Goal: Navigation & Orientation: Find specific page/section

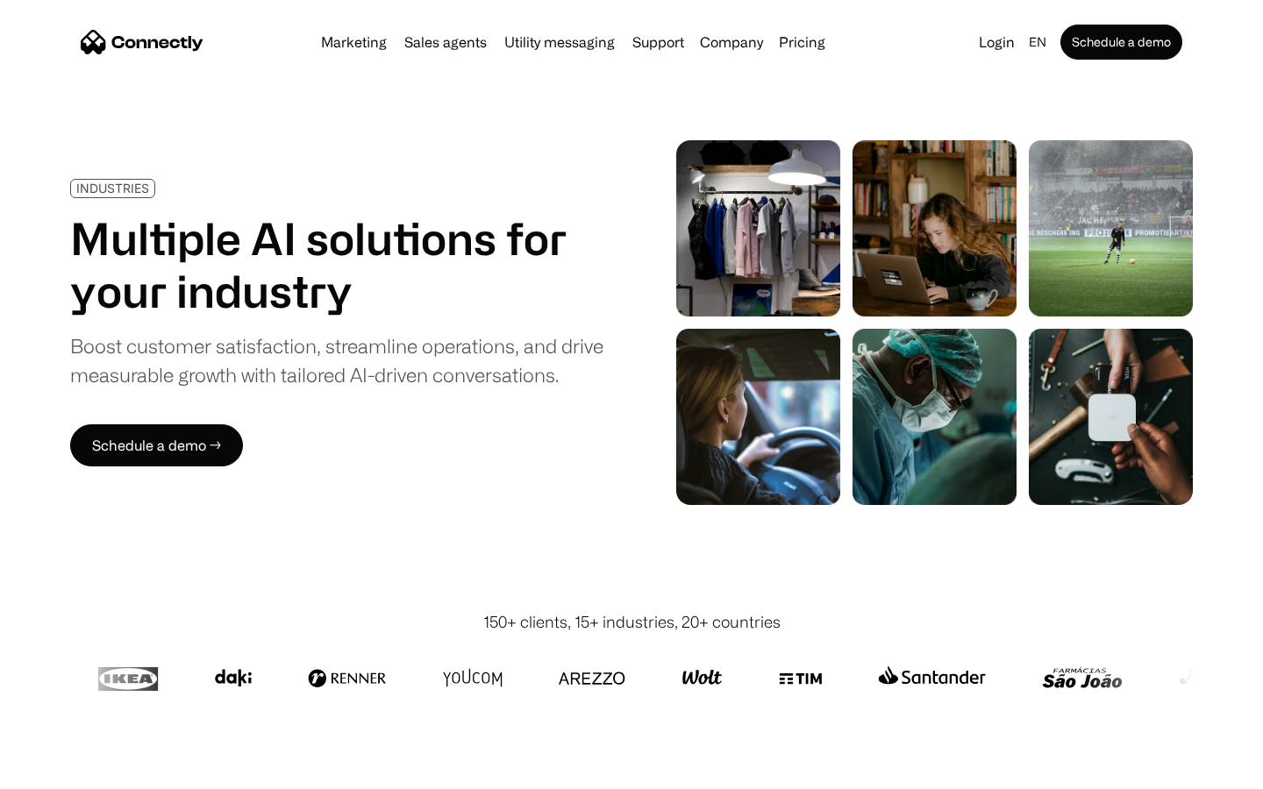
scroll to position [4966, 0]
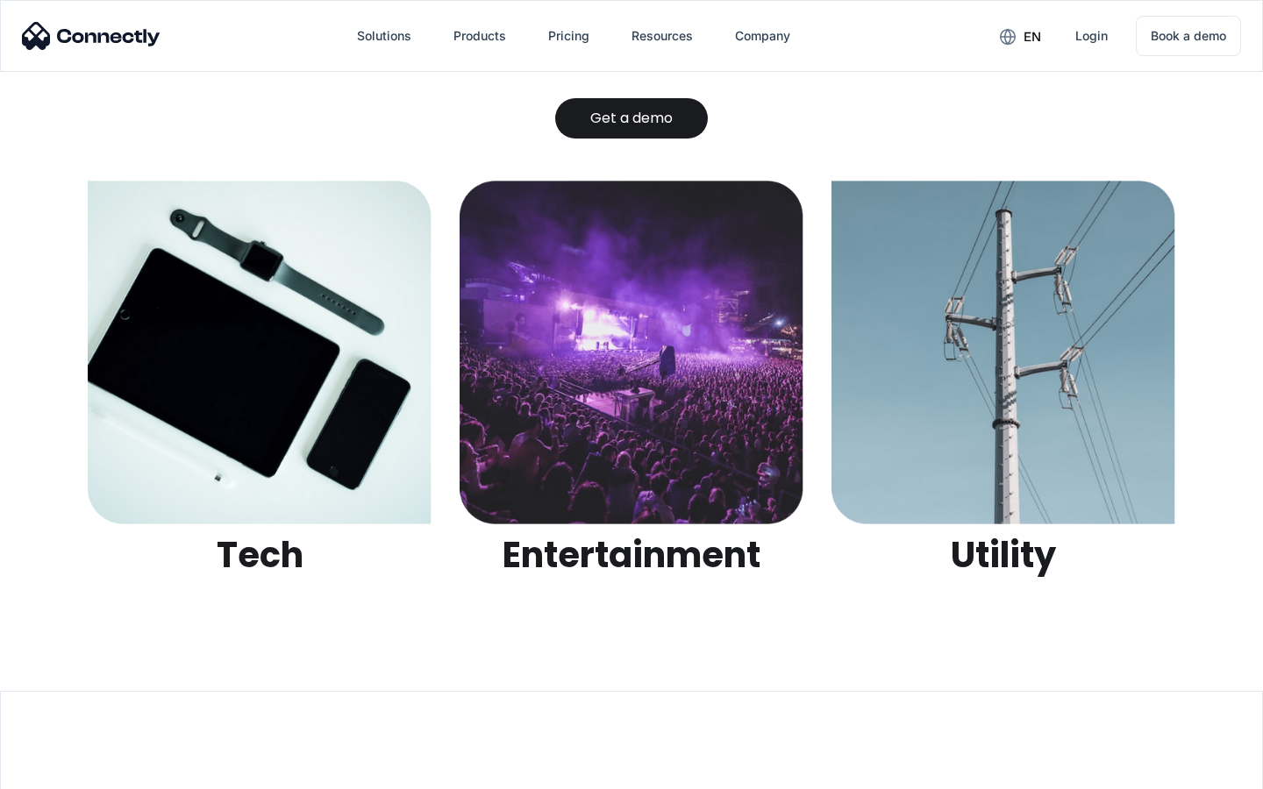
scroll to position [5532, 0]
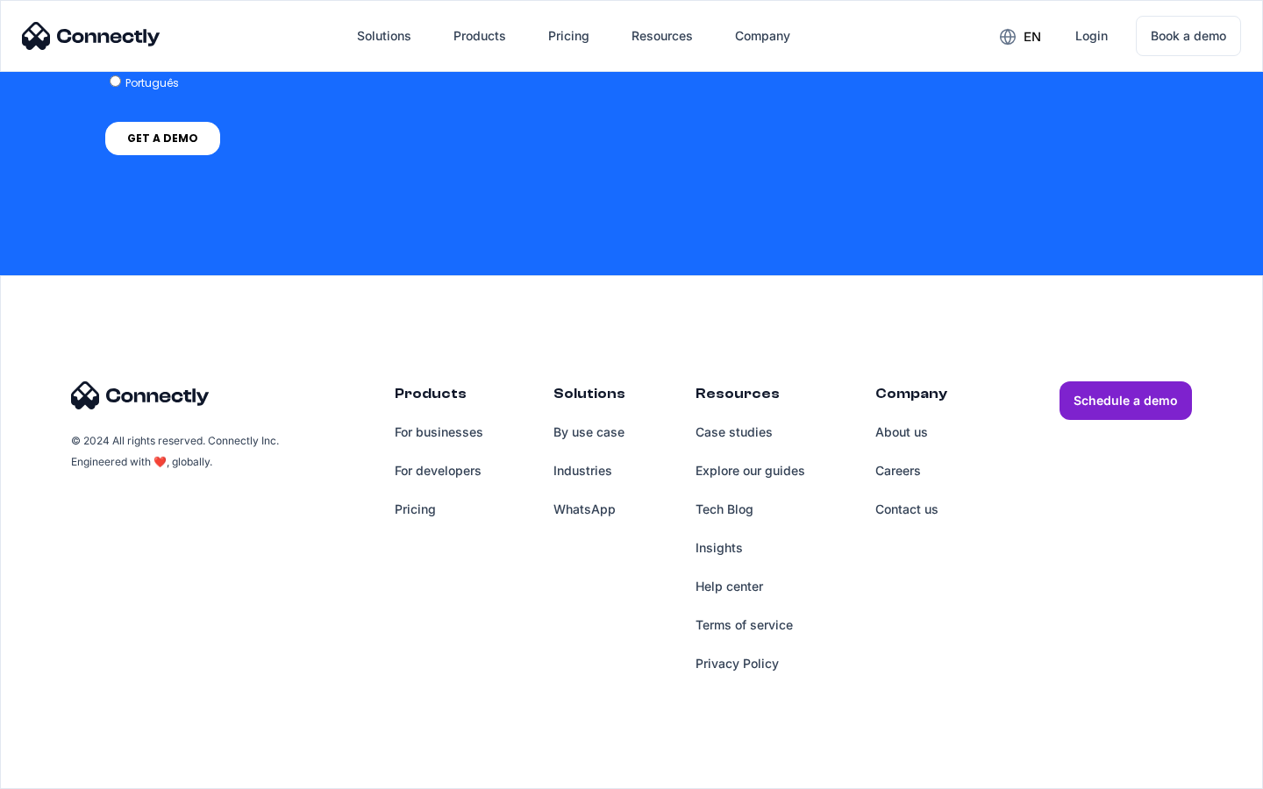
scroll to position [1313, 0]
